Goal: Information Seeking & Learning: Learn about a topic

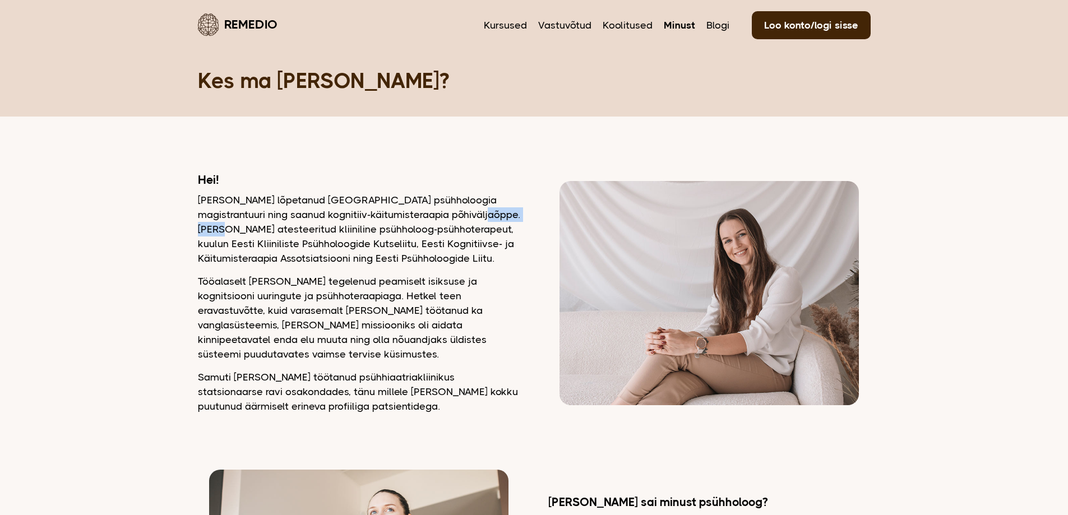
drag, startPoint x: 510, startPoint y: 215, endPoint x: 456, endPoint y: 217, distance: 54.4
click at [456, 217] on p "Olen lõpetanud Tartu Ülikooli psühholoogia magistrantuuri ning saanud kognitiiv…" at bounding box center [359, 229] width 322 height 73
click at [467, 241] on p "Olen lõpetanud Tartu Ülikooli psühholoogia magistrantuuri ning saanud kognitiiv…" at bounding box center [359, 229] width 322 height 73
drag, startPoint x: 512, startPoint y: 217, endPoint x: 454, endPoint y: 217, distance: 57.7
click at [454, 217] on p "Olen lõpetanud Tartu Ülikooli psühholoogia magistrantuuri ning saanud kognitiiv…" at bounding box center [359, 229] width 322 height 73
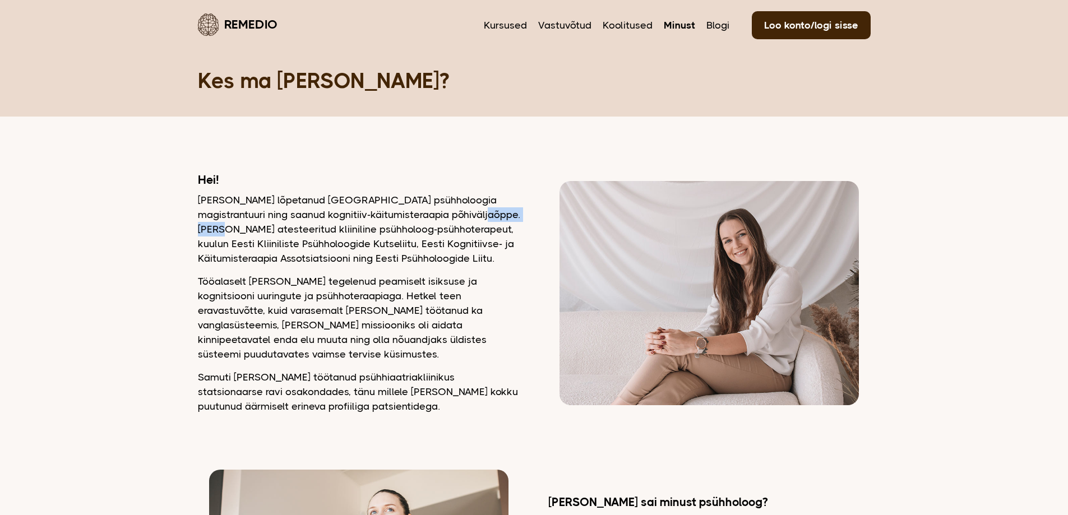
copy p "atesteeritud"
click at [494, 227] on p "Olen lõpetanud Tartu Ülikooli psühholoogia magistrantuuri ning saanud kognitiiv…" at bounding box center [359, 229] width 322 height 73
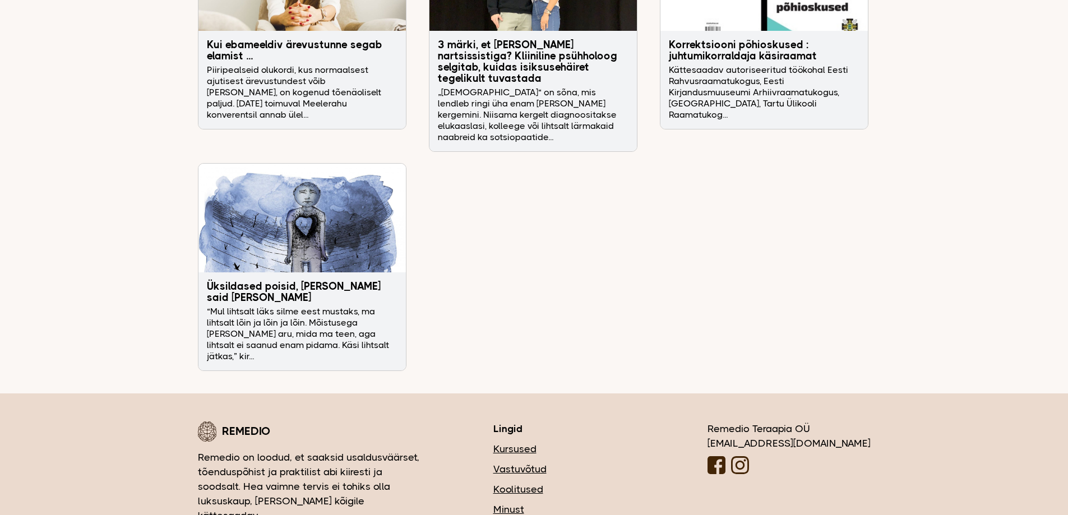
scroll to position [3613, 0]
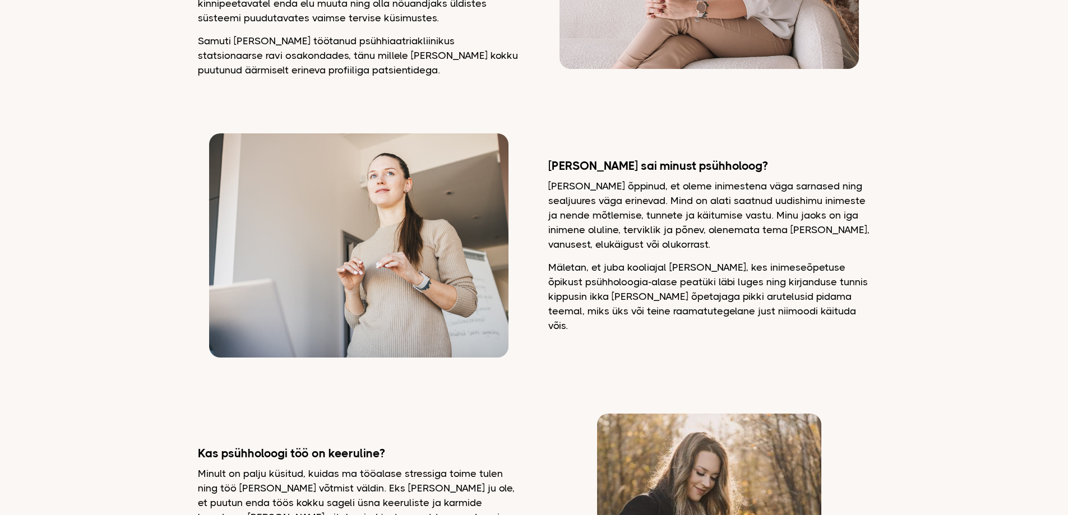
scroll to position [0, 0]
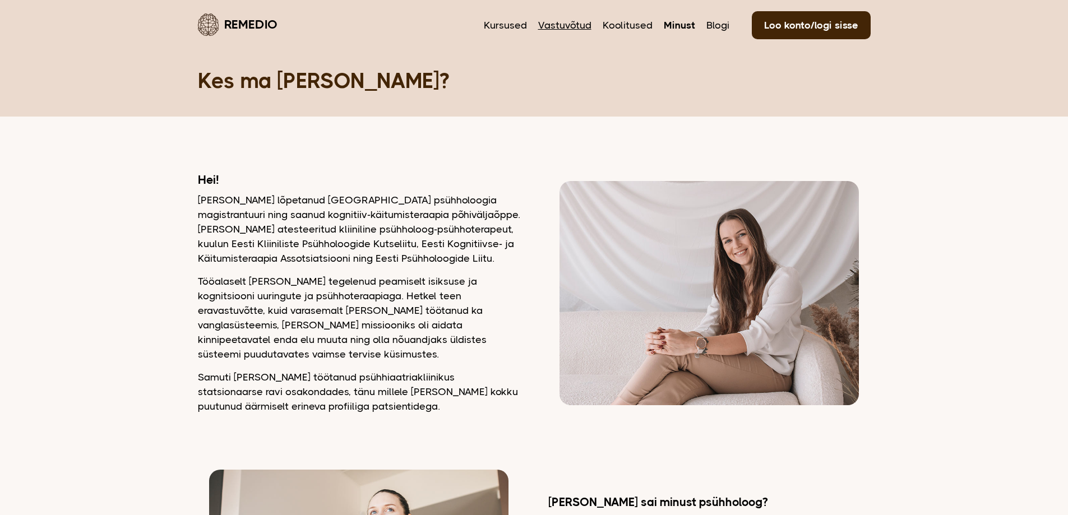
click at [562, 28] on link "Vastuvõtud" at bounding box center [564, 25] width 53 height 15
